Goal: Use online tool/utility: Utilize a website feature to perform a specific function

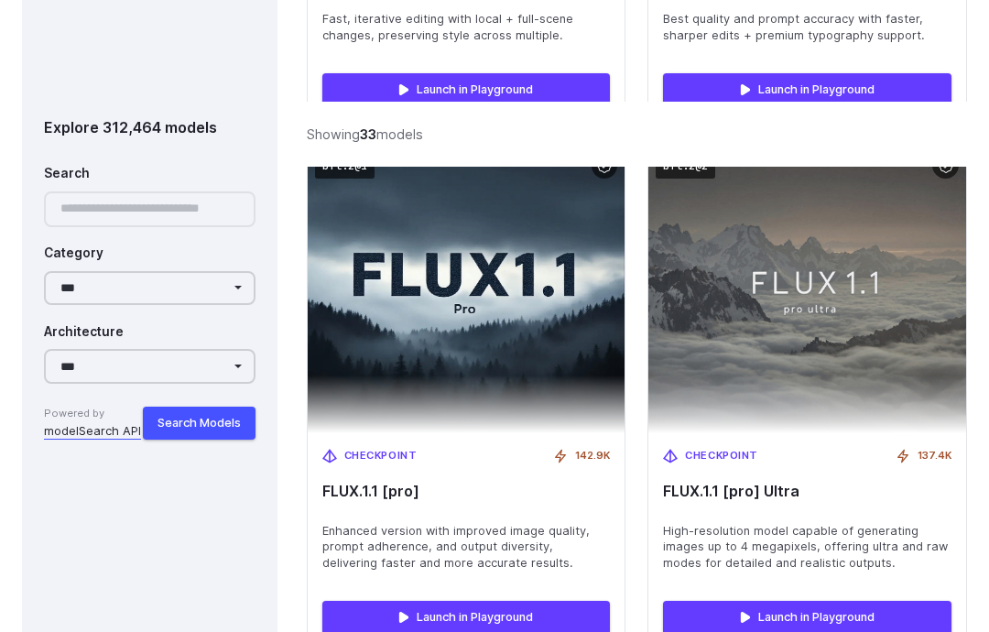
scroll to position [7653, 0]
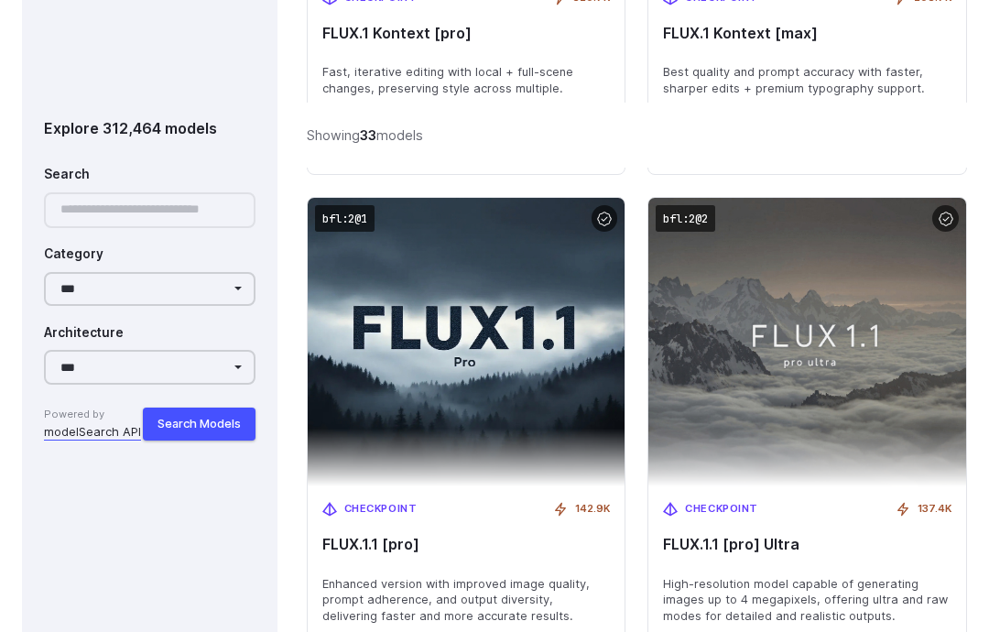
click at [180, 416] on button "Search Models" at bounding box center [199, 423] width 113 height 33
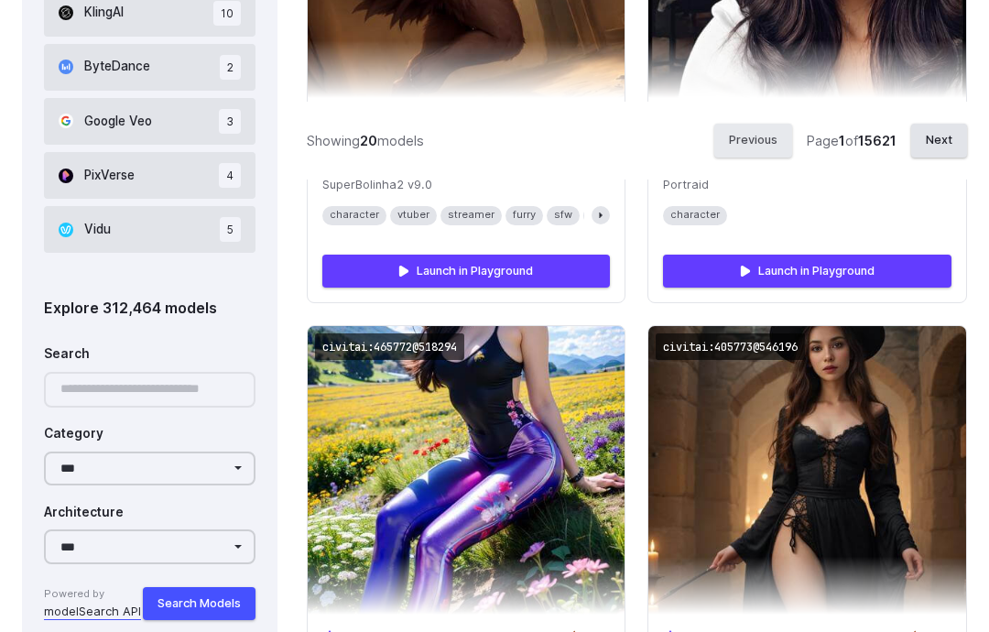
scroll to position [1441, 0]
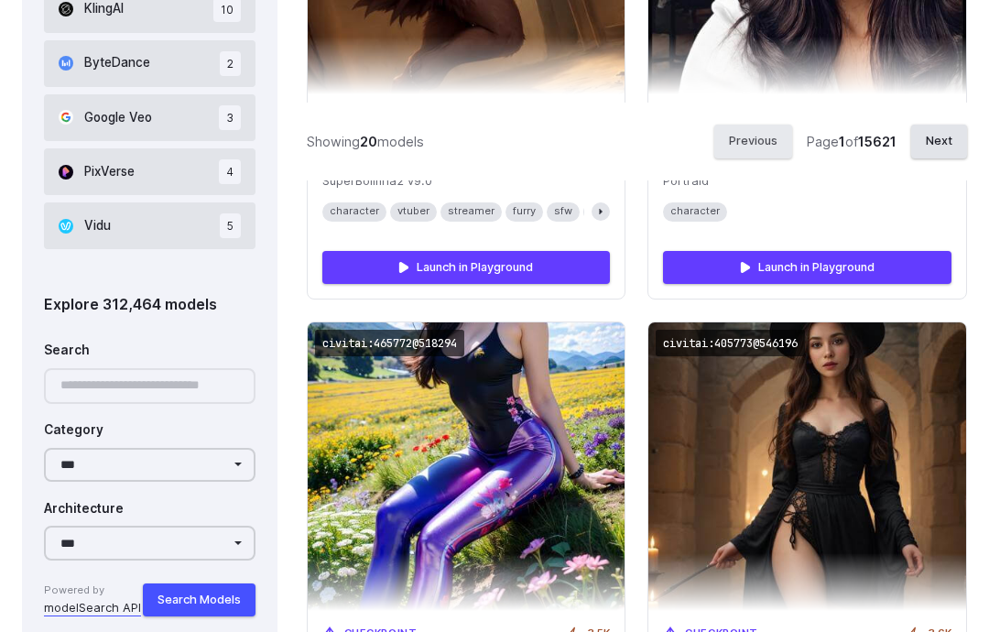
click at [76, 368] on div at bounding box center [150, 386] width 212 height 36
click at [104, 377] on div at bounding box center [150, 386] width 212 height 36
click at [81, 386] on div at bounding box center [150, 386] width 212 height 36
click at [120, 401] on div "**********" at bounding box center [150, 475] width 212 height 286
click at [137, 394] on div at bounding box center [150, 386] width 212 height 36
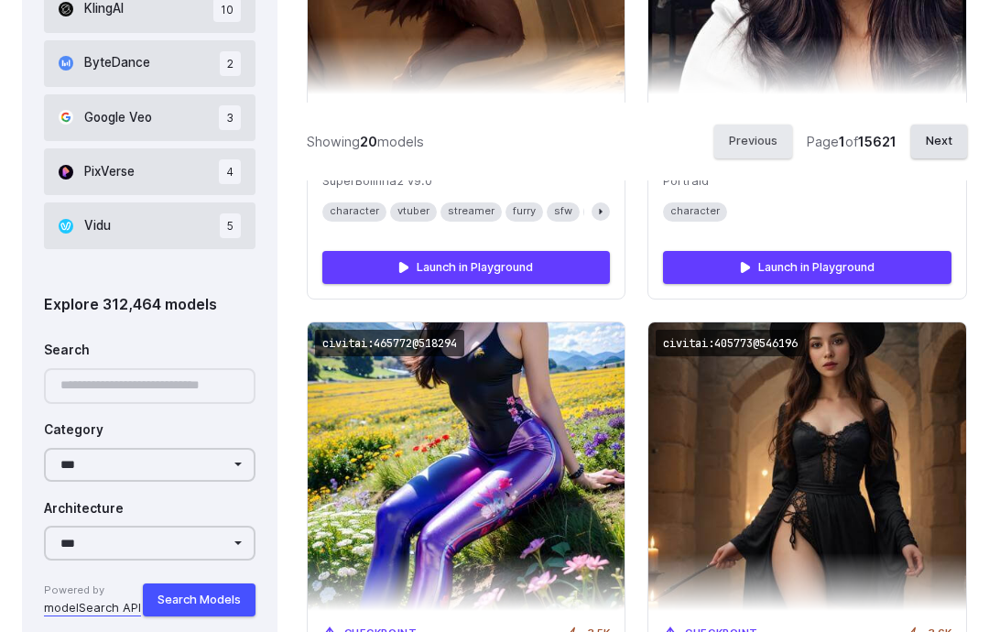
click at [147, 474] on select "**********" at bounding box center [150, 465] width 212 height 35
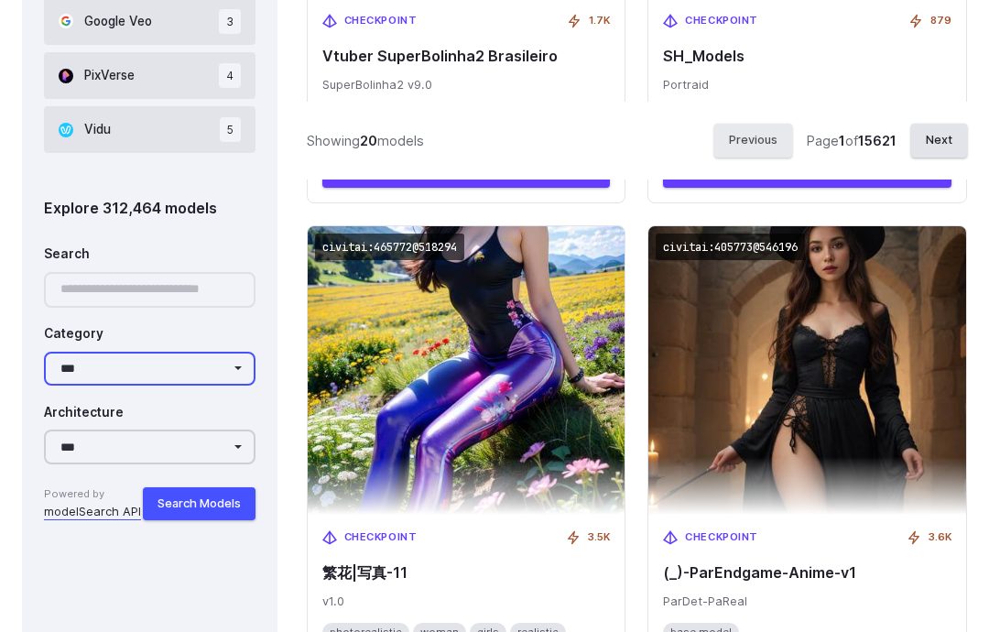
scroll to position [1537, 0]
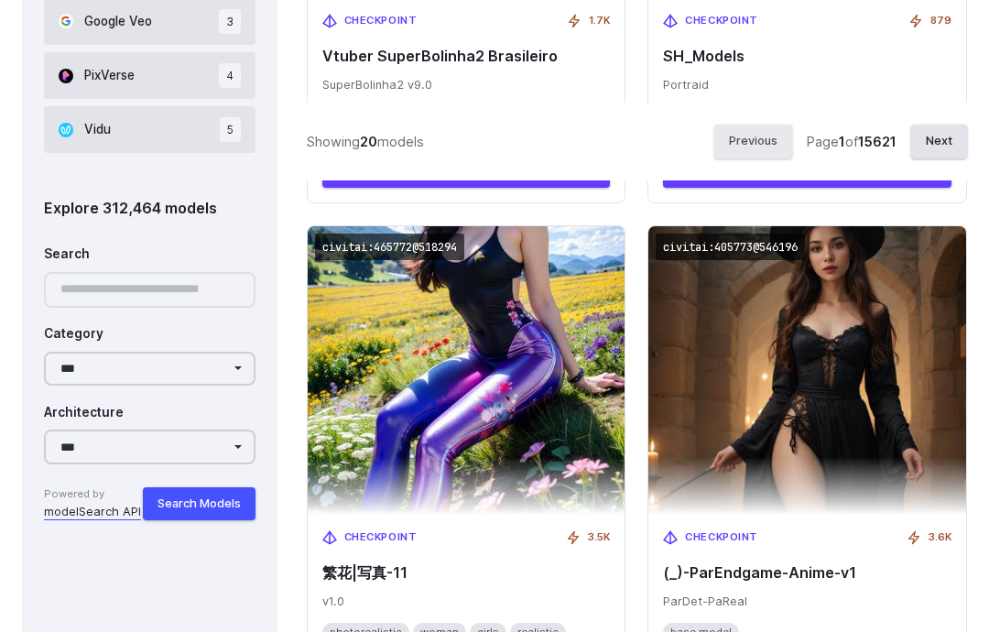
click at [87, 273] on div at bounding box center [150, 290] width 212 height 36
click at [99, 278] on div at bounding box center [150, 290] width 212 height 36
click at [101, 292] on div at bounding box center [150, 290] width 212 height 36
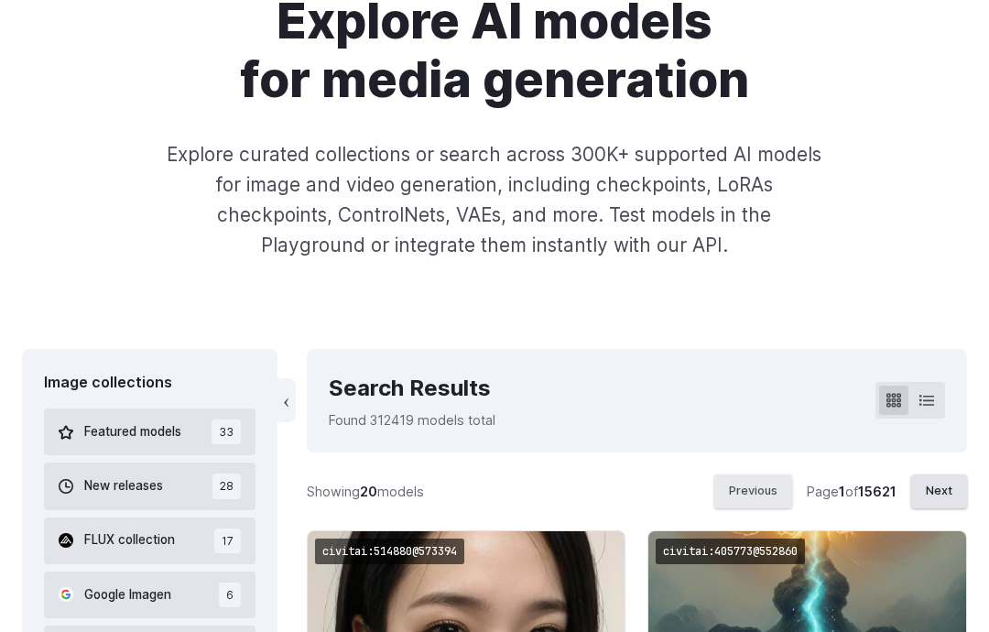
scroll to position [199, 0]
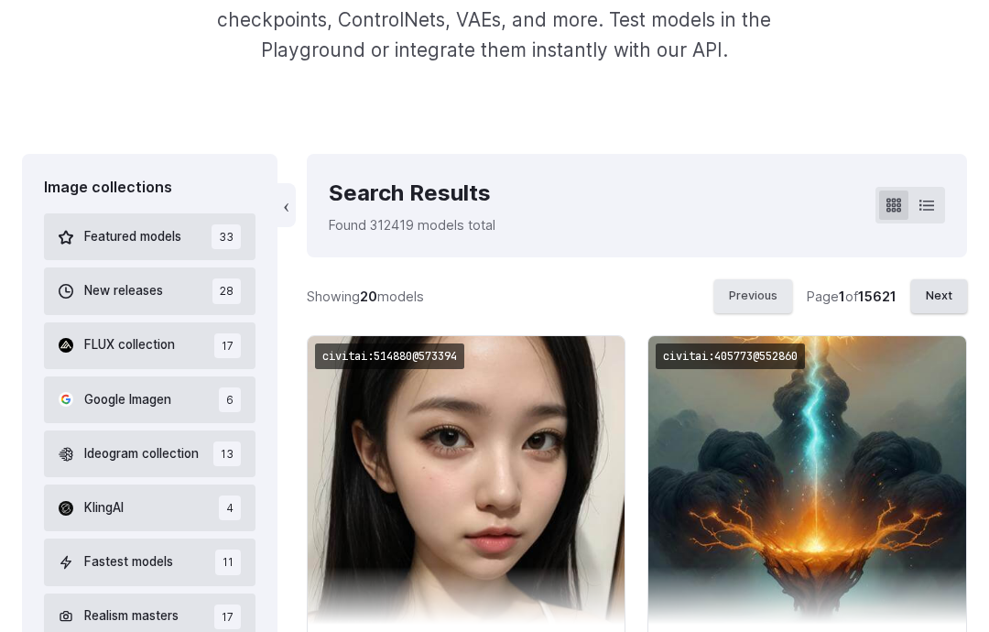
click at [135, 270] on button "New releases 28" at bounding box center [150, 291] width 212 height 47
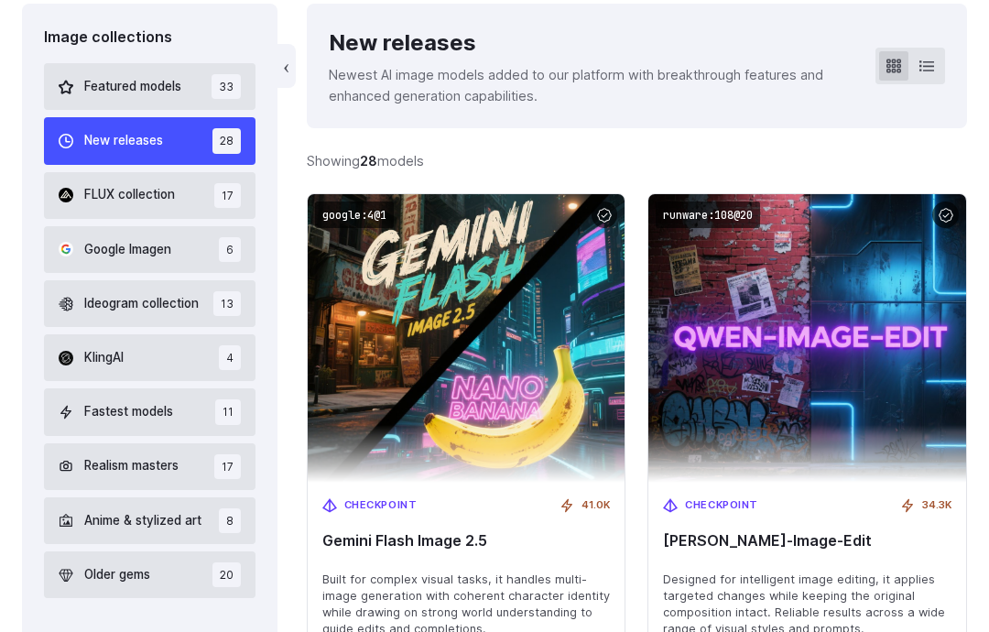
scroll to position [544, 0]
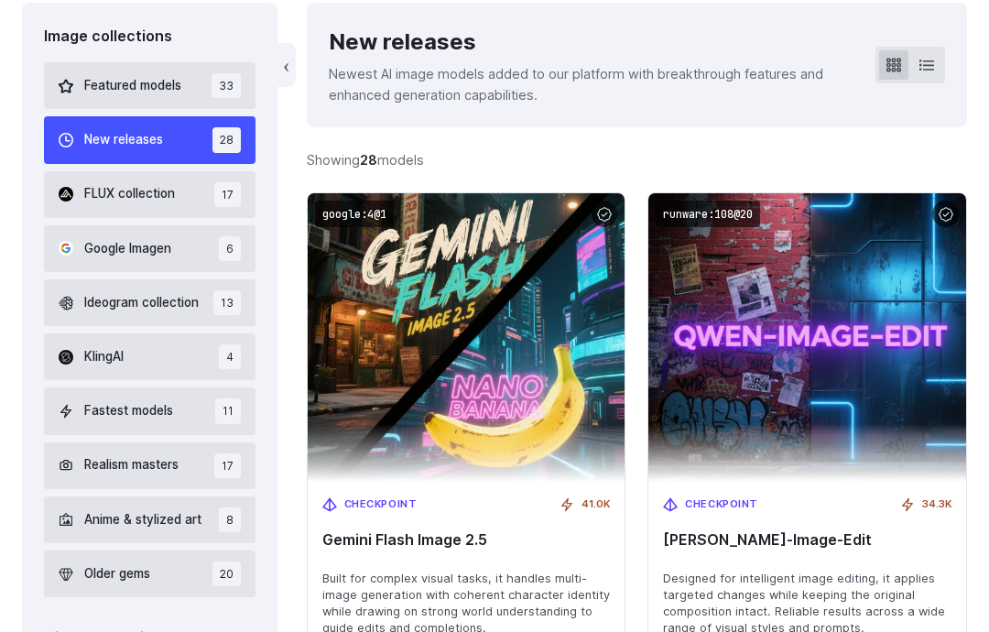
click at [387, 549] on div "Checkpoint 41.0K Gemini Flash Image 2.5 Built for complex visual tasks, it hand…" at bounding box center [467, 567] width 318 height 169
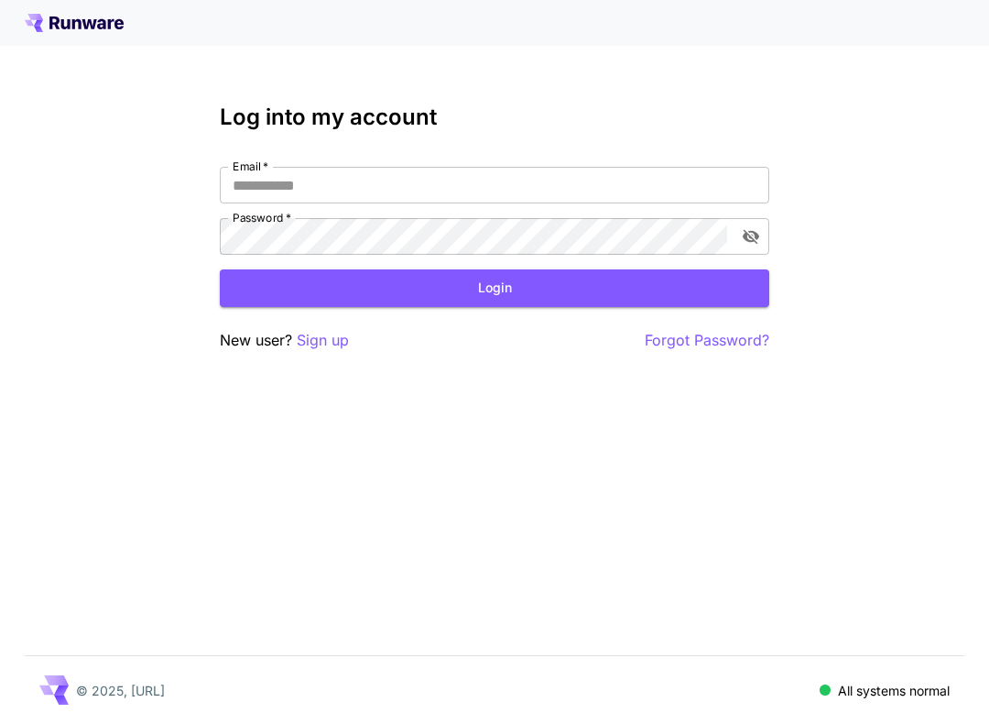
click at [227, 195] on input "Email   *" at bounding box center [495, 185] width 550 height 37
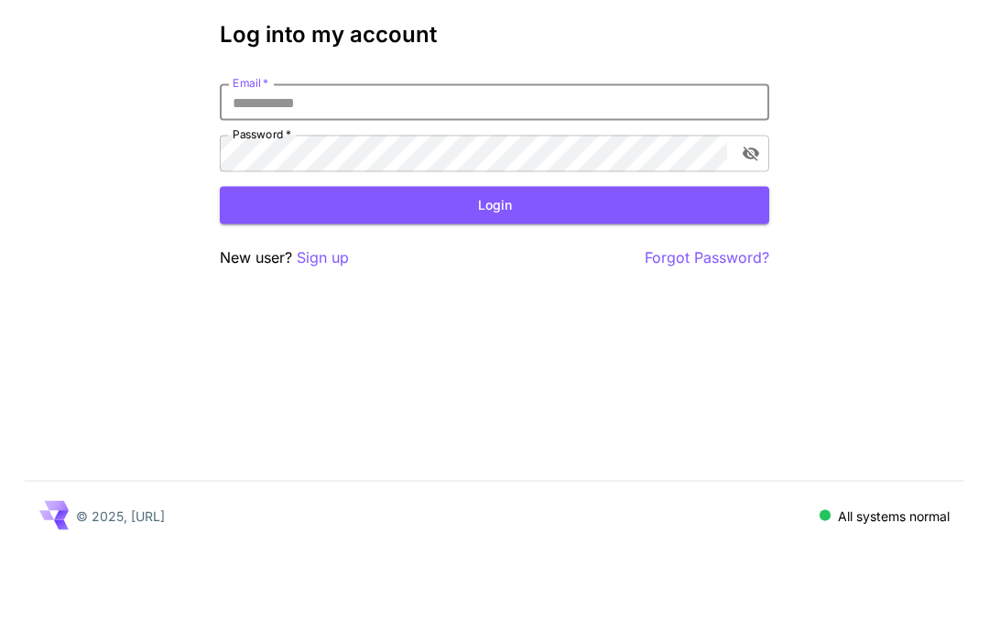
type input "**********"
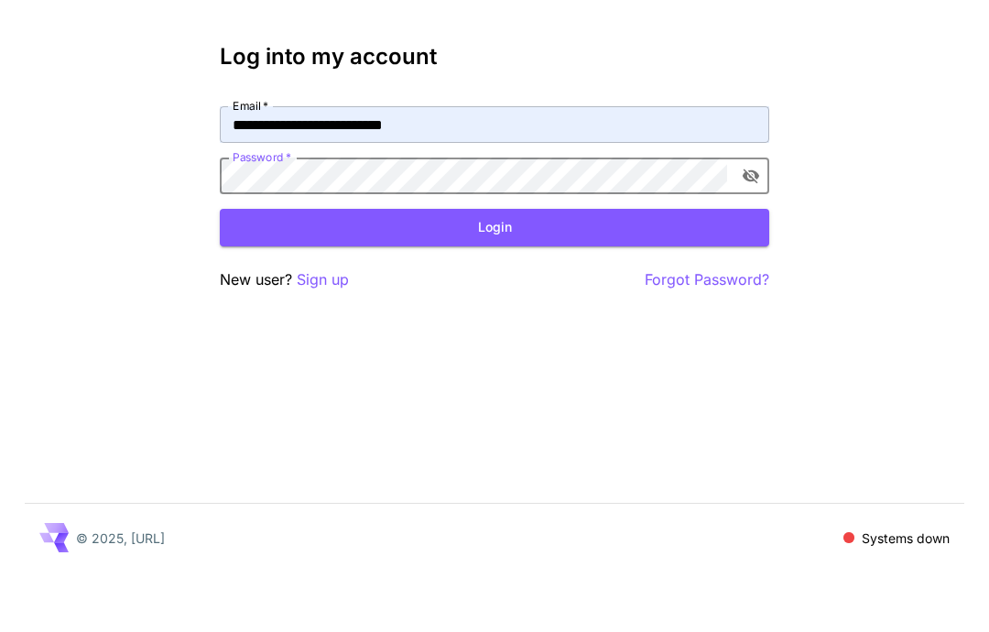
click at [416, 269] on button "Login" at bounding box center [495, 288] width 550 height 38
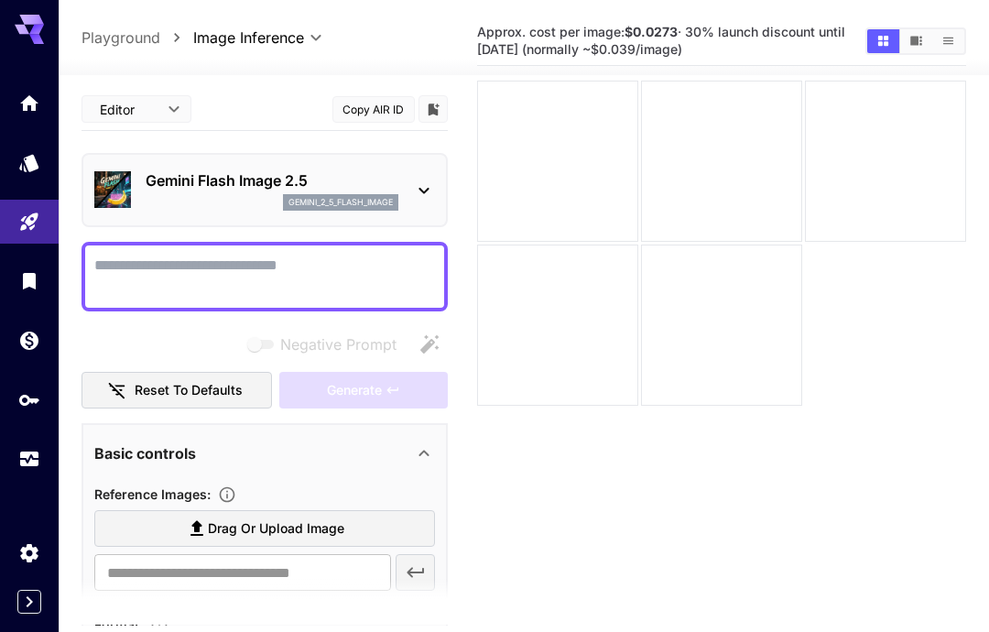
click at [409, 181] on div "Gemini Flash Image 2.5 gemini_2_5_flash_image" at bounding box center [264, 190] width 341 height 56
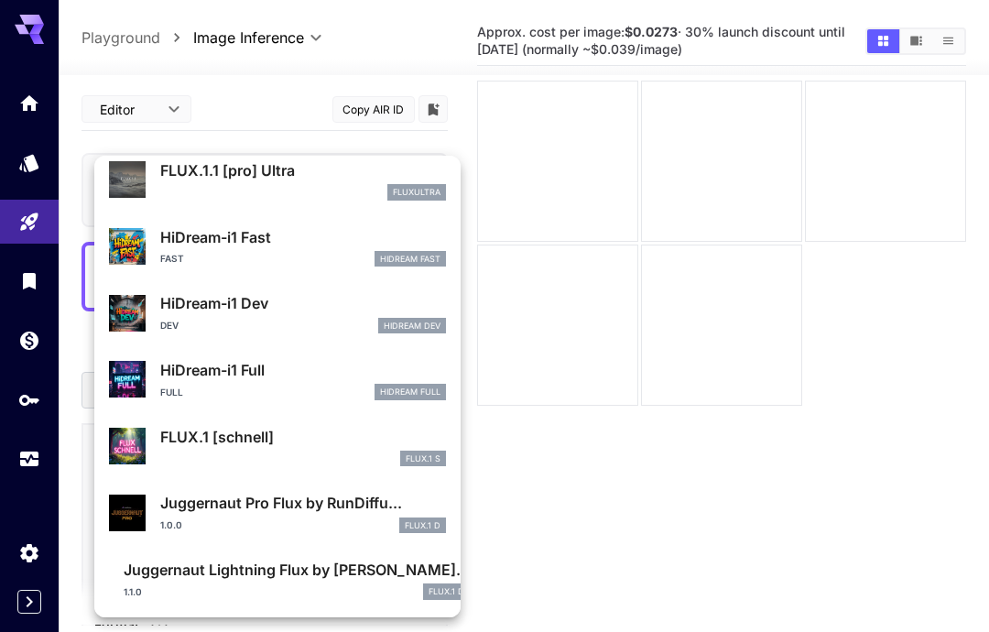
scroll to position [1393, 0]
